Goal: Information Seeking & Learning: Learn about a topic

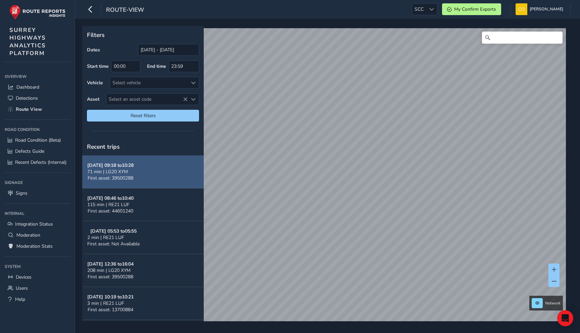
click at [174, 180] on button "[DATE] 09:18 to 10:28 71 min | LG20 XYM First asset: 39500288" at bounding box center [143, 171] width 122 height 33
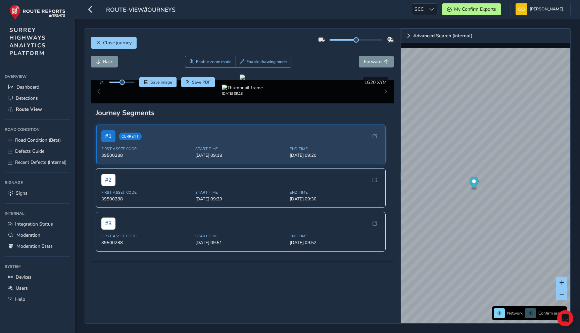
click at [338, 68] on div "Back Enable zoom mode Enable drawing mode Forward" at bounding box center [242, 65] width 303 height 19
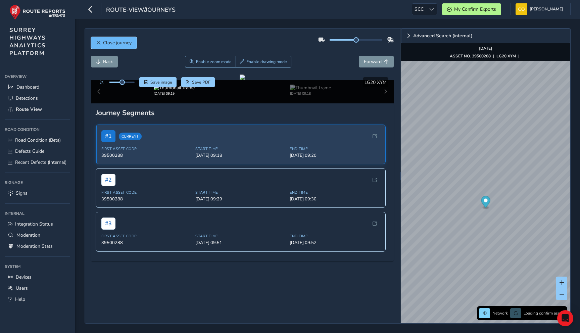
click at [133, 45] on button "Close journey" at bounding box center [114, 43] width 46 height 12
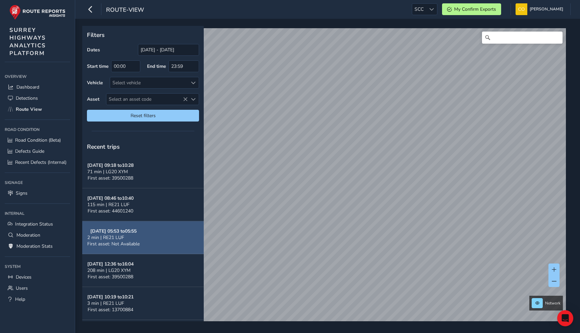
click at [160, 245] on button "[DATE] 05:53 to 05:55 2 min | RE21 LUF First asset: Not Available" at bounding box center [143, 237] width 122 height 33
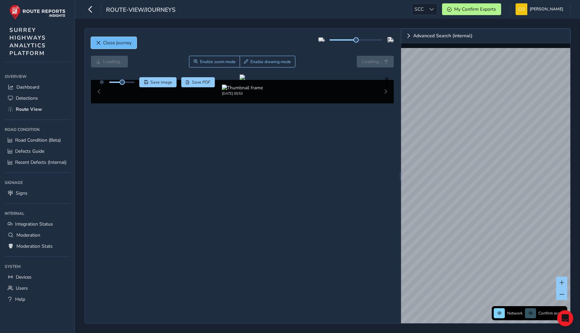
click at [119, 43] on span "Close journey" at bounding box center [117, 43] width 29 height 6
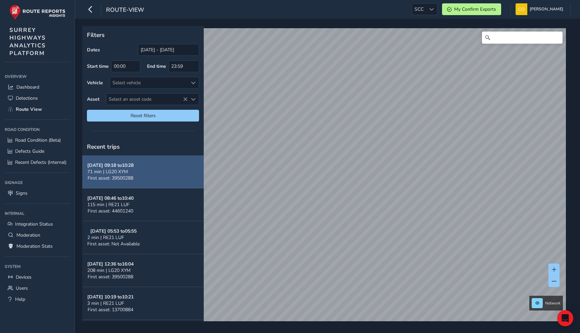
click at [149, 180] on button "[DATE] 09:18 to 10:28 71 min | LG20 XYM First asset: 39500288" at bounding box center [143, 171] width 122 height 33
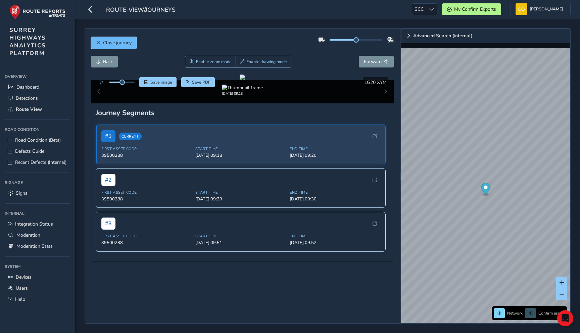
click at [109, 37] on button "Close journey" at bounding box center [114, 43] width 46 height 12
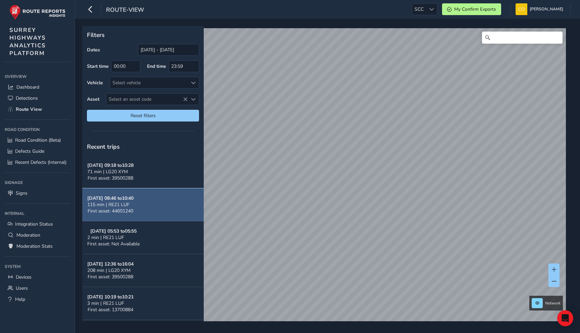
click at [146, 198] on button "[DATE] 08:46 to 10:40 115 min | RE21 LUF First asset: 44601240" at bounding box center [143, 204] width 122 height 33
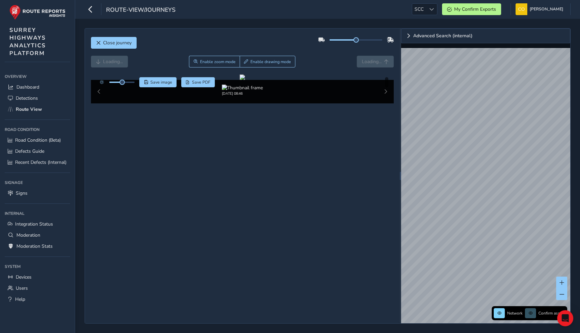
click at [346, 61] on div "Loading... Enable zoom mode Enable drawing mode Loading..." at bounding box center [242, 62] width 303 height 12
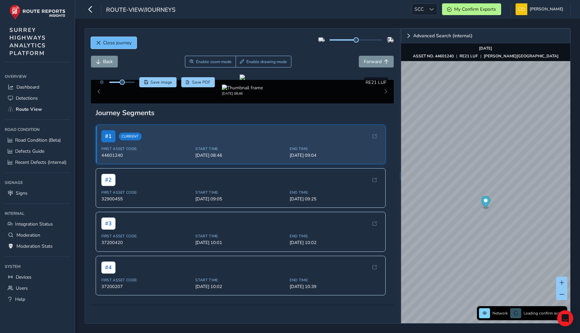
click at [130, 42] on span "Close journey" at bounding box center [117, 43] width 29 height 6
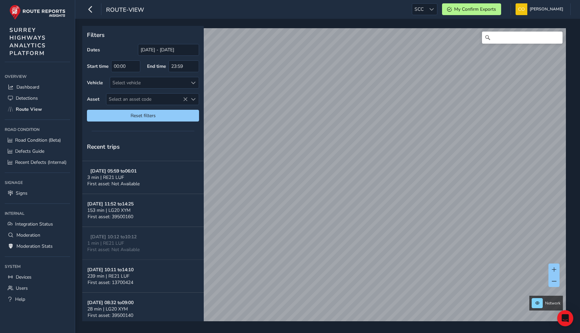
scroll to position [197, 0]
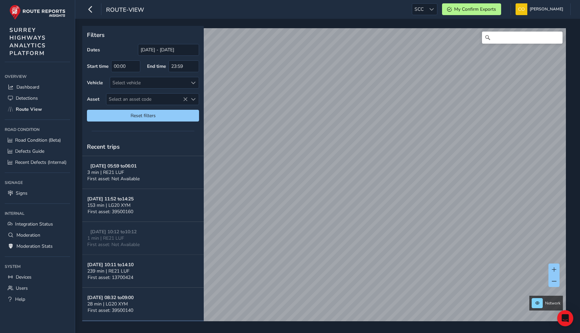
click at [171, 99] on span "Select an asset code" at bounding box center [146, 99] width 81 height 11
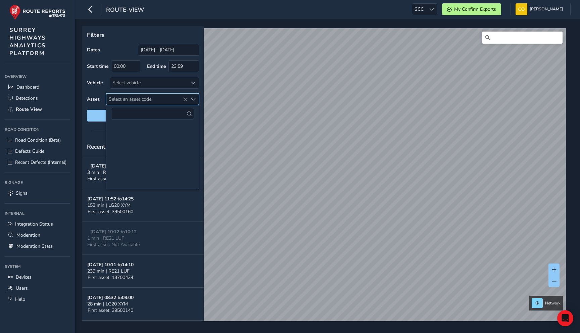
scroll to position [313, 0]
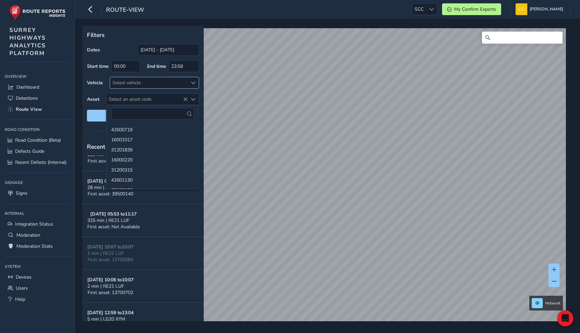
click at [172, 85] on div "Select vehicle" at bounding box center [149, 82] width 78 height 11
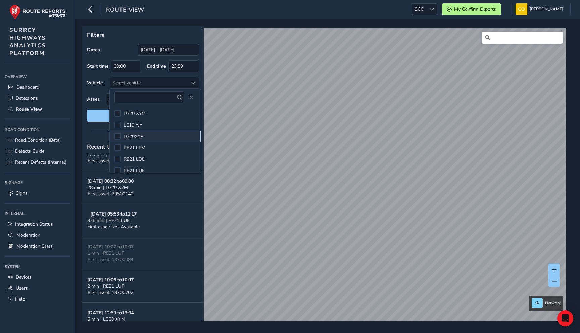
click at [122, 135] on li "LG20XYP" at bounding box center [155, 136] width 91 height 11
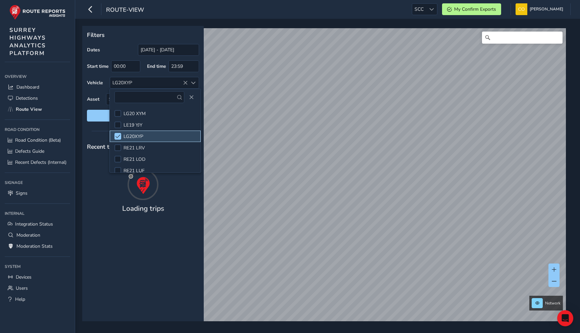
scroll to position [0, 0]
click at [86, 132] on div at bounding box center [143, 130] width 122 height 9
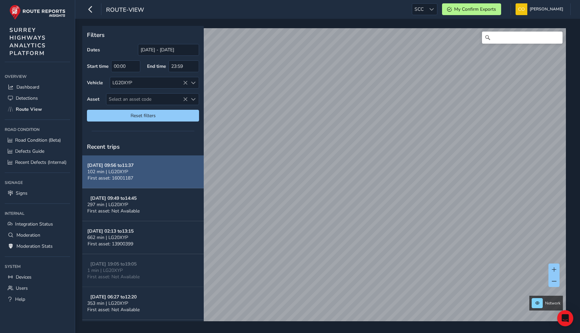
click at [161, 163] on button "[DATE] 09:56 to 11:37 102 min | LG20XYP First asset: 16001187" at bounding box center [143, 171] width 122 height 33
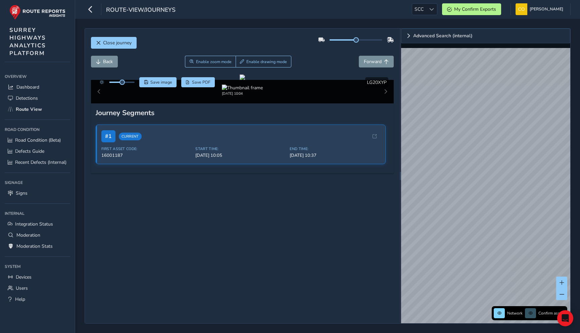
click at [531, 311] on div "Network Confirm assets" at bounding box center [530, 313] width 72 height 10
click at [531, 315] on div "Network Confirm assets" at bounding box center [530, 313] width 72 height 10
click at [109, 42] on span "Close journey" at bounding box center [117, 43] width 29 height 6
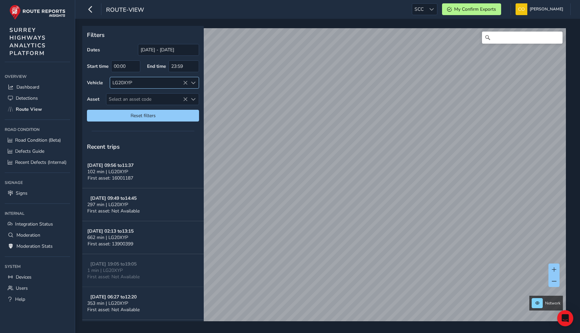
click at [163, 85] on div "LG20XYP" at bounding box center [149, 82] width 78 height 11
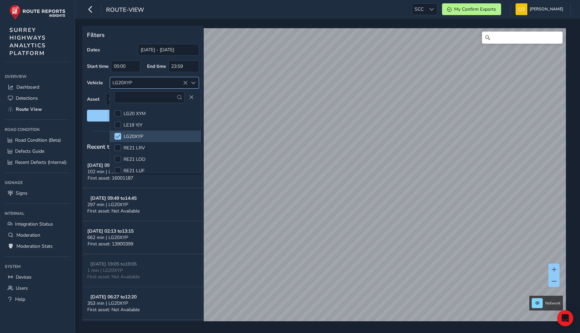
click at [183, 83] on icon at bounding box center [185, 83] width 5 height 5
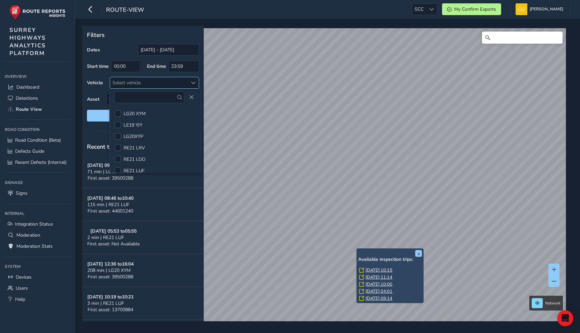
click at [377, 276] on link "[DATE] 11:14" at bounding box center [379, 277] width 27 height 6
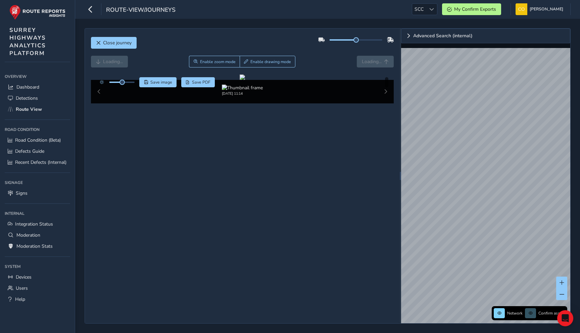
click at [341, 66] on div "Loading... Enable zoom mode Enable drawing mode Loading..." at bounding box center [242, 62] width 303 height 12
click at [338, 61] on div "Loading... Enable zoom mode Enable drawing mode Loading..." at bounding box center [242, 62] width 303 height 12
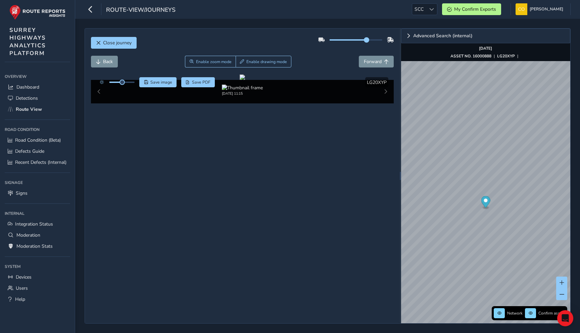
drag, startPoint x: 357, startPoint y: 40, endPoint x: 369, endPoint y: 41, distance: 12.4
click at [369, 40] on span at bounding box center [366, 39] width 5 height 5
click at [336, 54] on div "Close journey" at bounding box center [242, 45] width 303 height 21
click at [133, 91] on img at bounding box center [133, 88] width 41 height 6
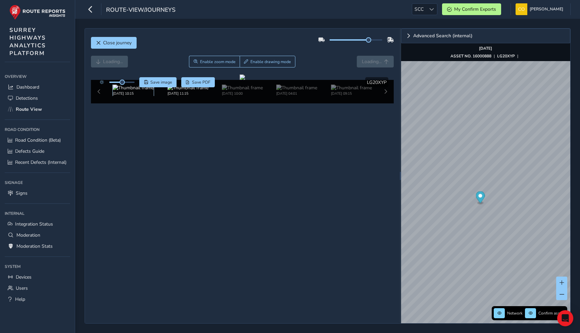
click at [133, 91] on img at bounding box center [133, 88] width 41 height 6
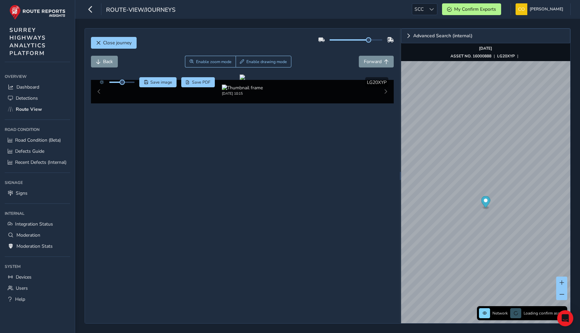
click at [320, 57] on div "Back Enable zoom mode Enable drawing mode Forward" at bounding box center [242, 62] width 303 height 12
